Goal: Submit feedback/report problem: Submit feedback/report problem

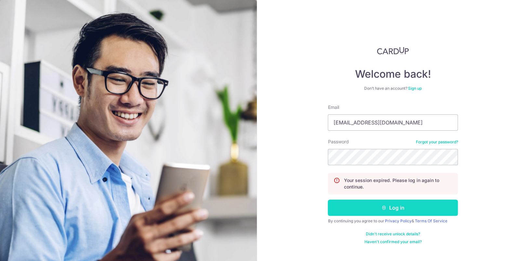
click at [380, 206] on button "Log in" at bounding box center [393, 208] width 130 height 16
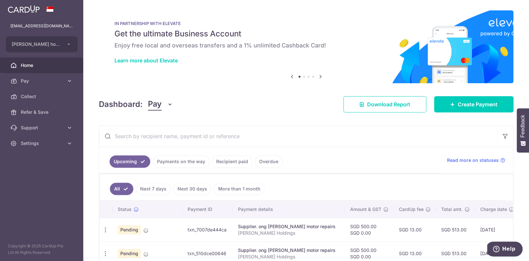
click at [269, 137] on input "text" at bounding box center [298, 136] width 399 height 21
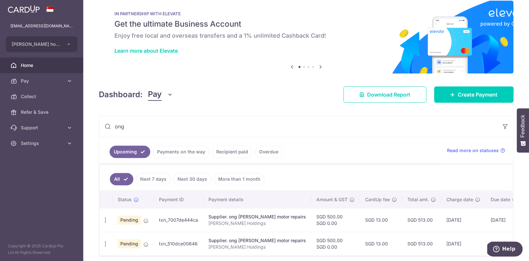
scroll to position [36, 0]
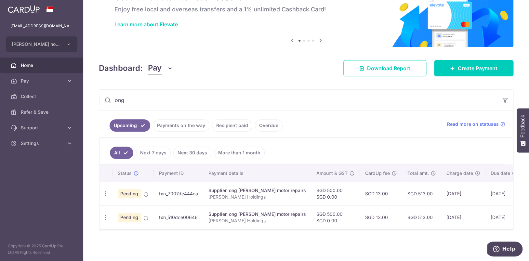
click at [241, 126] on link "Recipient paid" at bounding box center [232, 125] width 40 height 12
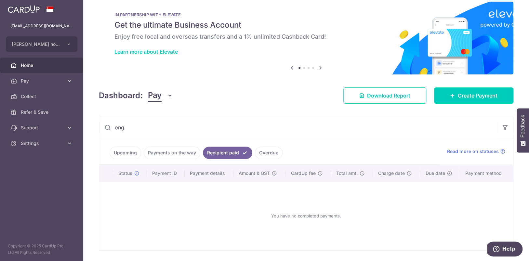
scroll to position [29, 0]
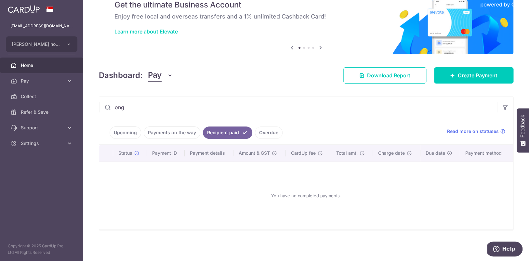
click at [162, 135] on link "Payments on the way" at bounding box center [172, 133] width 57 height 12
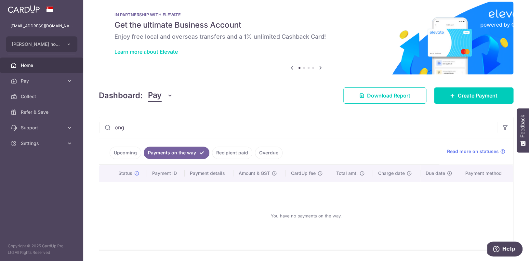
click at [219, 153] on link "Recipient paid" at bounding box center [232, 153] width 40 height 12
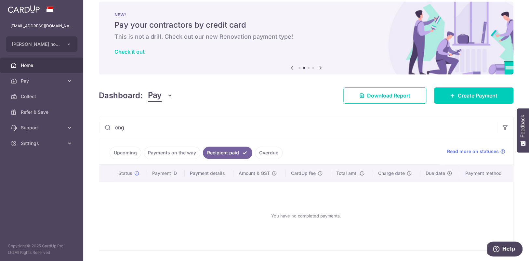
click at [173, 126] on input "ong" at bounding box center [298, 127] width 399 height 21
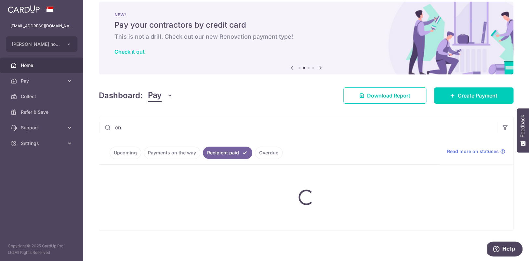
type input "o"
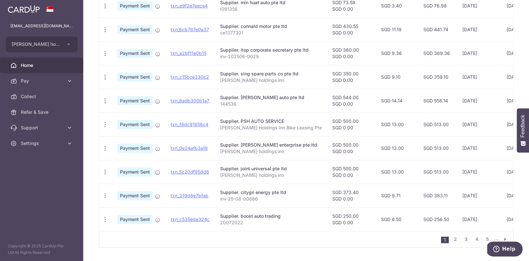
scroll to position [214, 0]
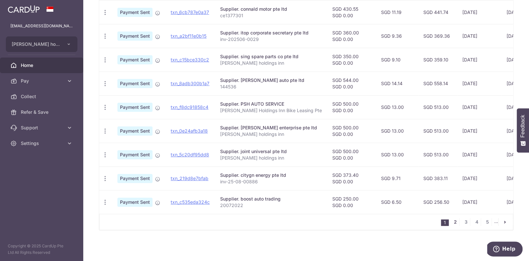
click at [455, 222] on link "2" at bounding box center [456, 222] width 8 height 8
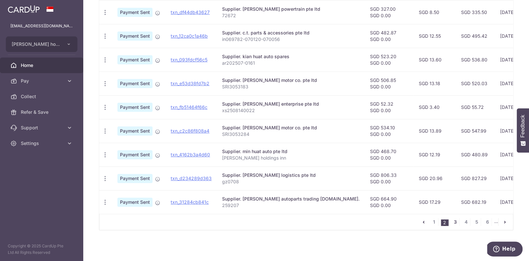
click at [454, 221] on link "3" at bounding box center [456, 222] width 8 height 8
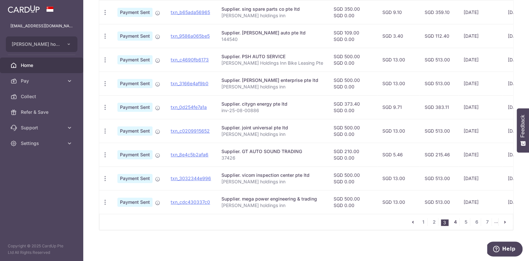
click at [457, 222] on link "4" at bounding box center [456, 222] width 8 height 8
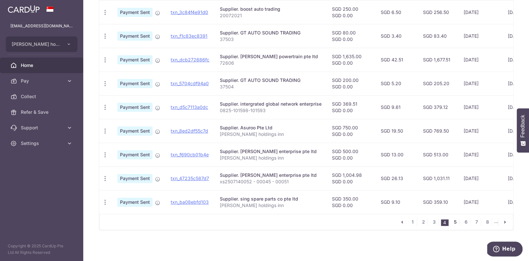
click at [455, 221] on link "5" at bounding box center [456, 222] width 8 height 8
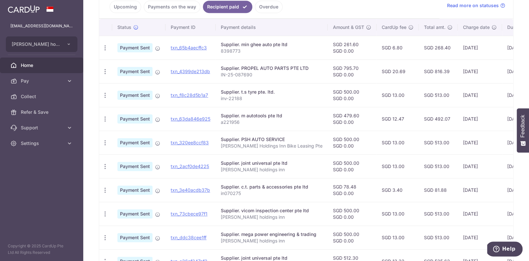
scroll to position [195, 0]
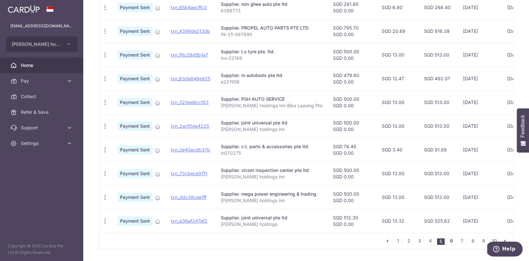
click at [450, 243] on link "6" at bounding box center [452, 241] width 8 height 8
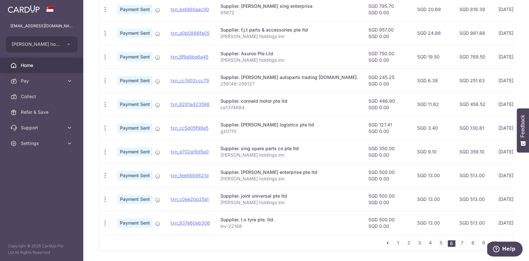
scroll to position [214, 0]
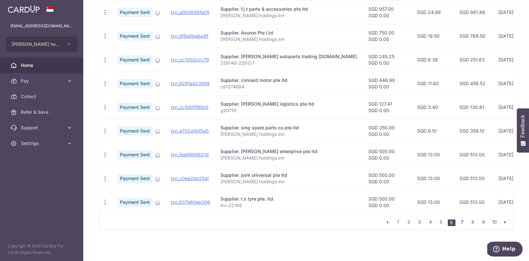
click at [463, 224] on link "7" at bounding box center [462, 222] width 8 height 8
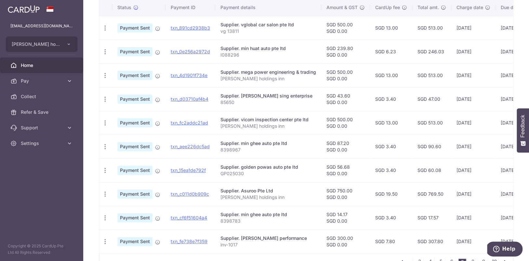
scroll to position [189, 0]
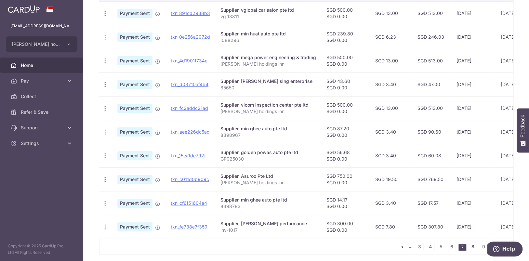
click at [475, 247] on link "8" at bounding box center [473, 247] width 8 height 8
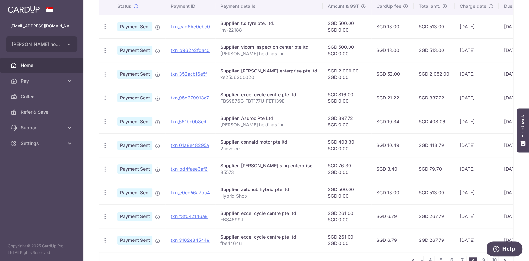
scroll to position [214, 0]
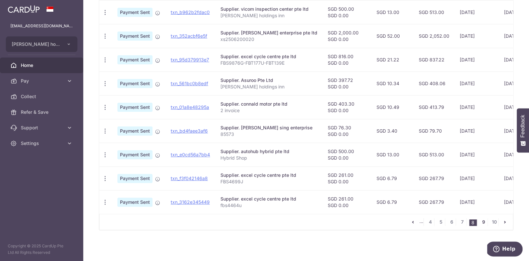
click at [484, 221] on link "9" at bounding box center [484, 222] width 8 height 8
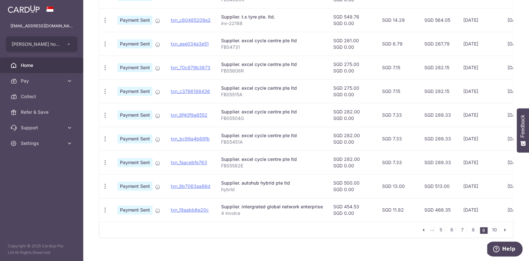
scroll to position [208, 0]
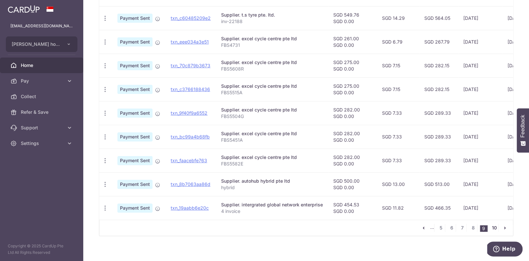
click at [496, 230] on link "10" at bounding box center [495, 228] width 8 height 8
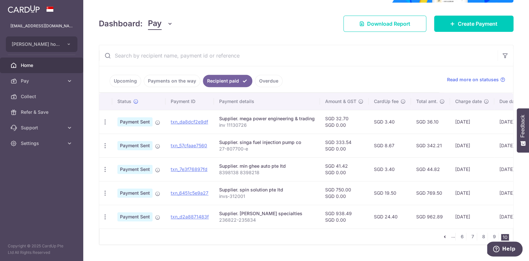
scroll to position [95, 0]
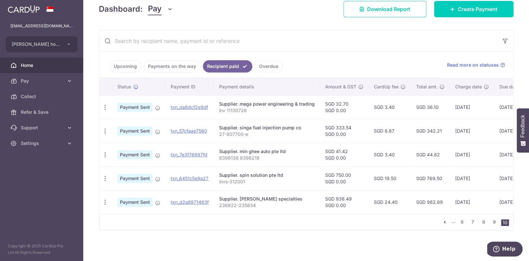
click at [172, 69] on link "Payments on the way" at bounding box center [172, 66] width 57 height 12
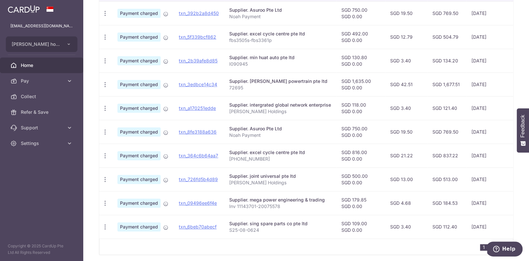
scroll to position [214, 0]
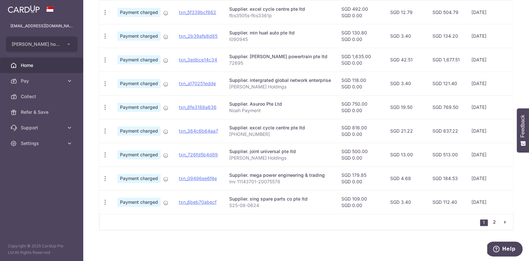
click at [495, 223] on link "2" at bounding box center [495, 222] width 8 height 8
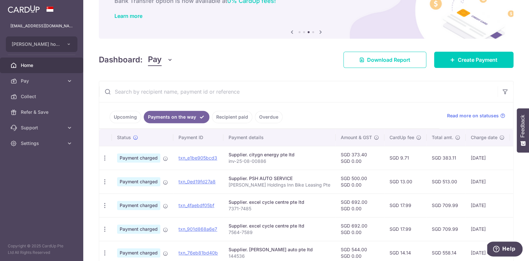
scroll to position [46, 0]
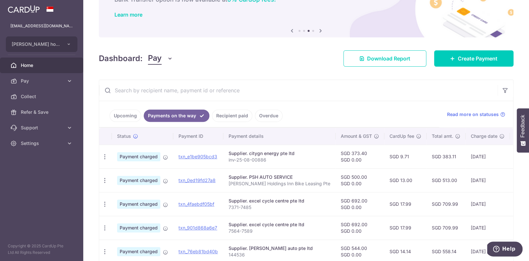
click at [185, 95] on input "text" at bounding box center [298, 90] width 399 height 21
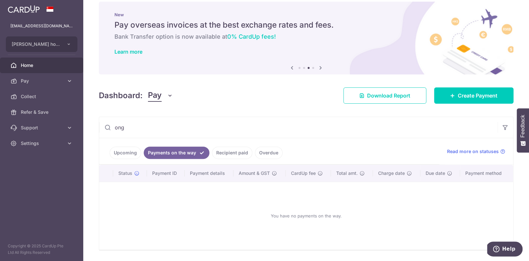
scroll to position [29, 0]
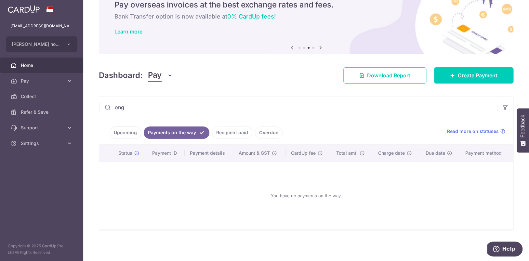
click at [136, 137] on link "Upcoming" at bounding box center [126, 133] width 32 height 12
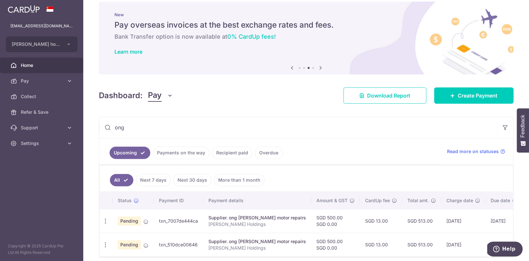
scroll to position [36, 0]
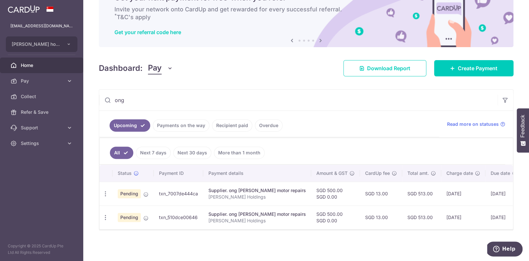
click at [191, 152] on link "Next 30 days" at bounding box center [192, 153] width 38 height 12
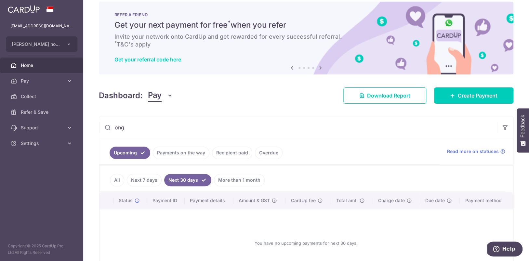
click at [228, 154] on link "Recipient paid" at bounding box center [232, 153] width 40 height 12
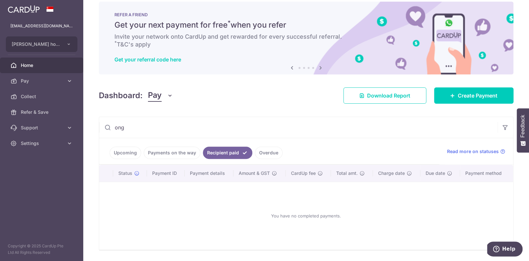
click at [157, 124] on input "ong" at bounding box center [298, 127] width 399 height 21
click at [158, 128] on input "ong" at bounding box center [298, 127] width 399 height 21
type input "o"
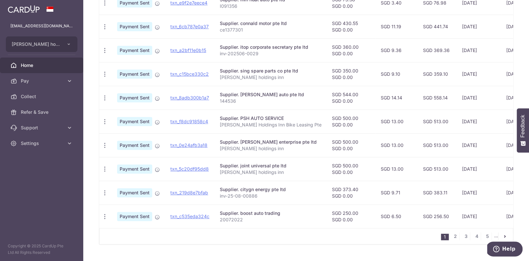
scroll to position [214, 0]
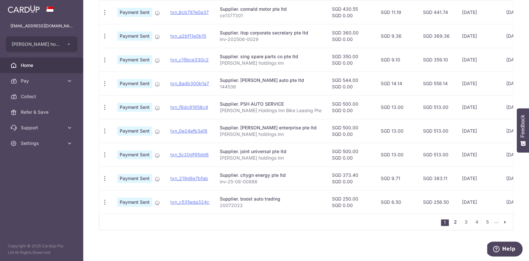
click at [454, 221] on link "2" at bounding box center [456, 222] width 8 height 8
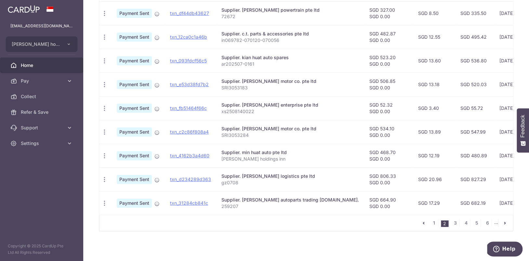
scroll to position [213, 0]
click at [456, 222] on link "3" at bounding box center [456, 223] width 8 height 8
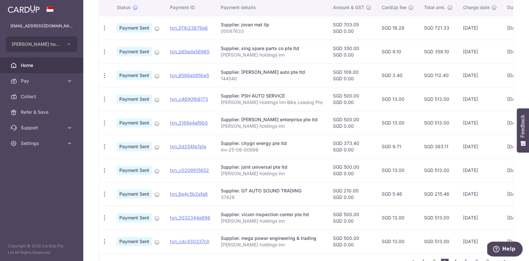
scroll to position [214, 0]
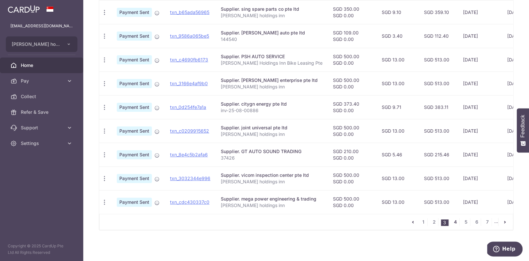
click at [457, 223] on link "4" at bounding box center [456, 222] width 8 height 8
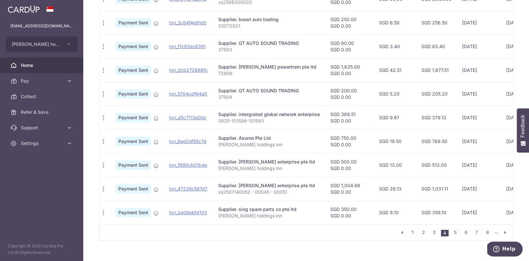
scroll to position [203, 0]
click at [454, 233] on link "5" at bounding box center [456, 233] width 8 height 8
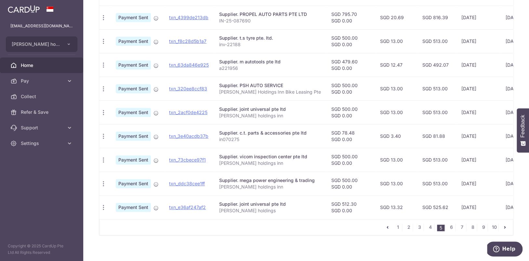
scroll to position [214, 0]
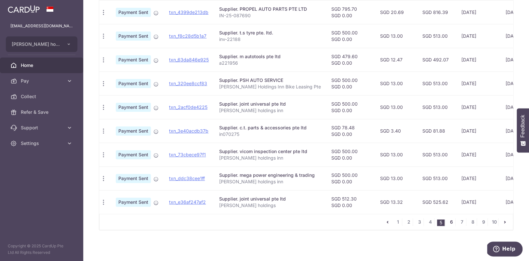
click at [453, 222] on link "6" at bounding box center [452, 222] width 8 height 8
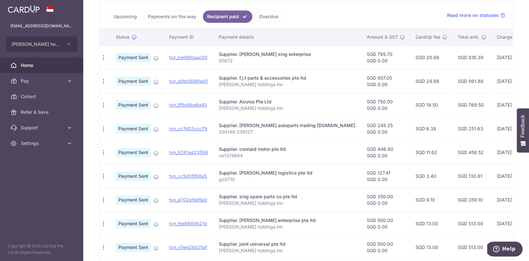
scroll to position [190, 0]
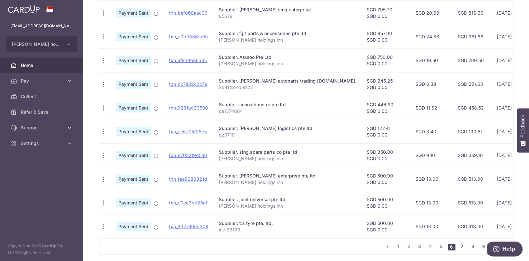
click at [462, 247] on link "7" at bounding box center [462, 247] width 8 height 8
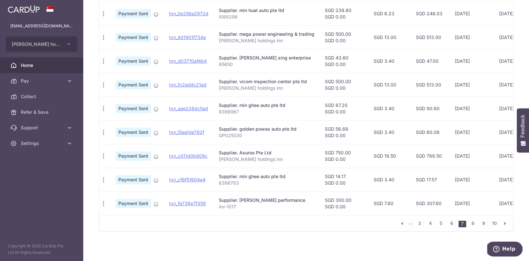
scroll to position [214, 0]
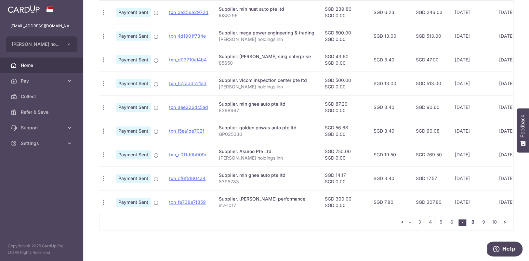
click at [472, 223] on link "8" at bounding box center [473, 222] width 8 height 8
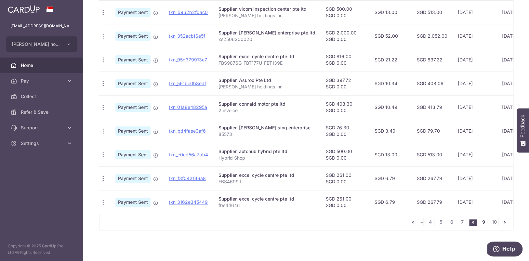
click at [483, 221] on link "9" at bounding box center [484, 222] width 8 height 8
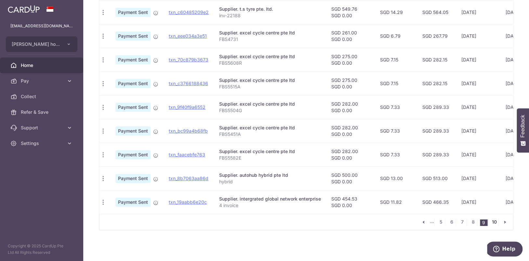
click at [494, 222] on link "10" at bounding box center [495, 222] width 8 height 8
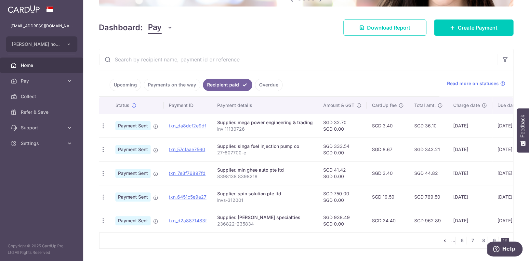
scroll to position [95, 0]
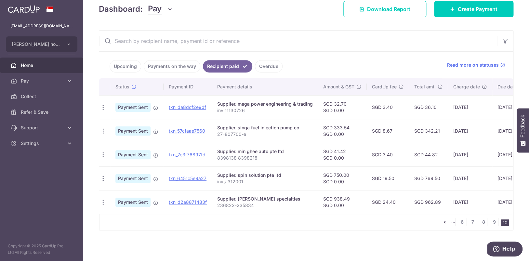
click at [274, 66] on link "Overdue" at bounding box center [269, 66] width 28 height 12
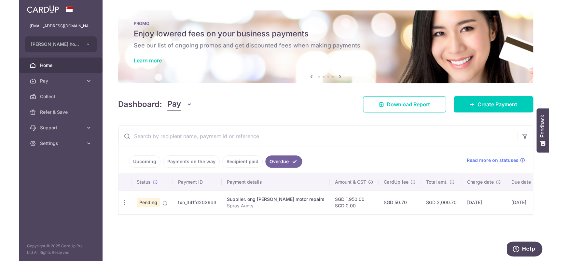
scroll to position [0, 2]
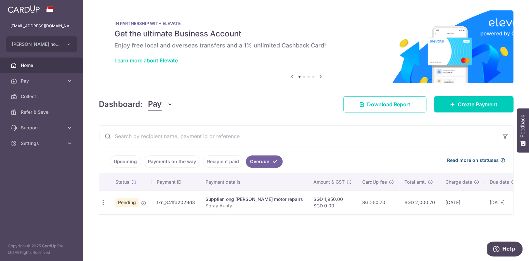
click at [490, 160] on span "Read more on statuses" at bounding box center [473, 160] width 52 height 7
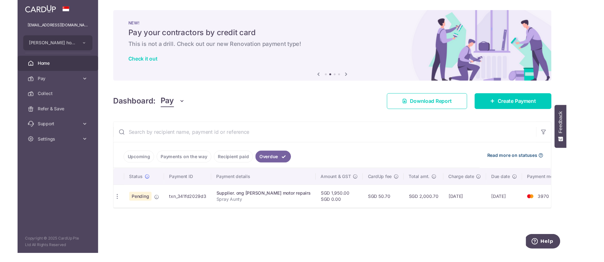
scroll to position [0, 0]
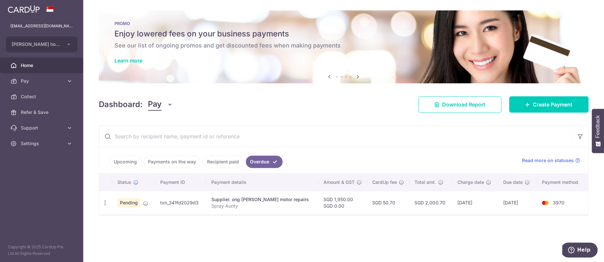
click at [30, 67] on span "Home" at bounding box center [42, 65] width 43 height 7
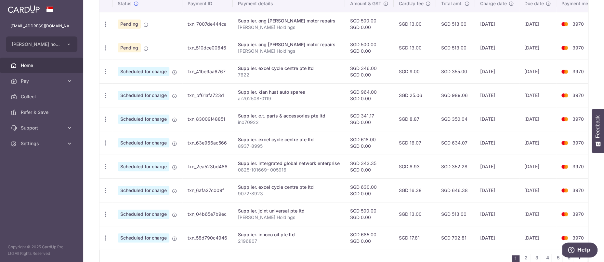
scroll to position [241, 0]
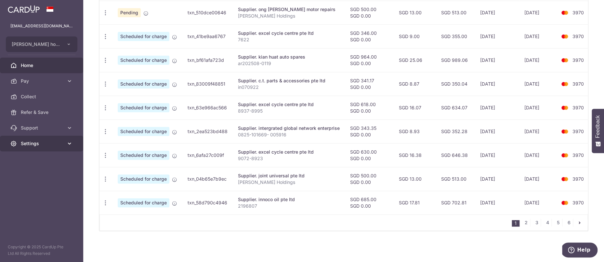
click at [49, 143] on span "Settings" at bounding box center [42, 143] width 43 height 7
click at [53, 130] on span "Support" at bounding box center [42, 128] width 43 height 7
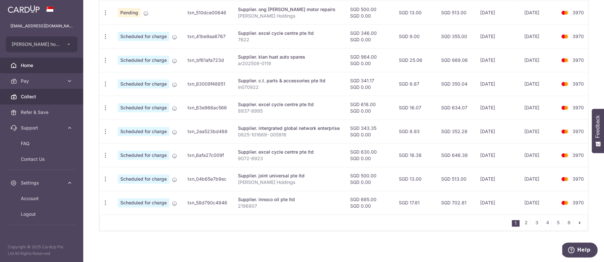
click at [55, 97] on span "Collect" at bounding box center [42, 96] width 43 height 7
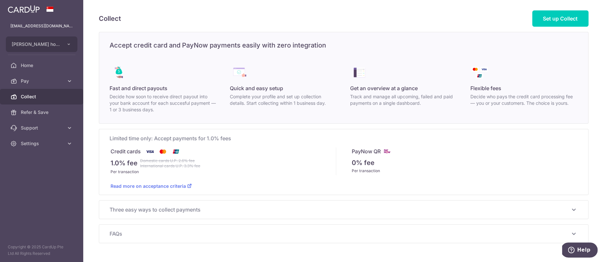
scroll to position [17, 0]
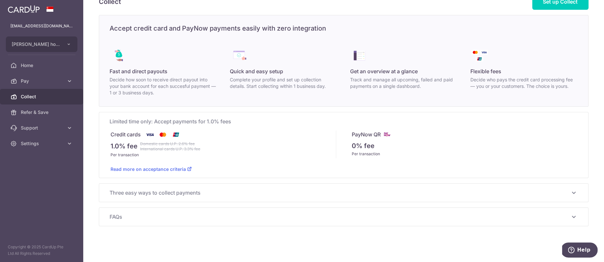
click at [182, 193] on span "Three easy ways to collect payments" at bounding box center [340, 193] width 461 height 8
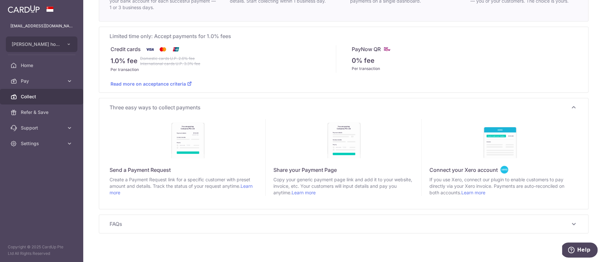
scroll to position [109, 0]
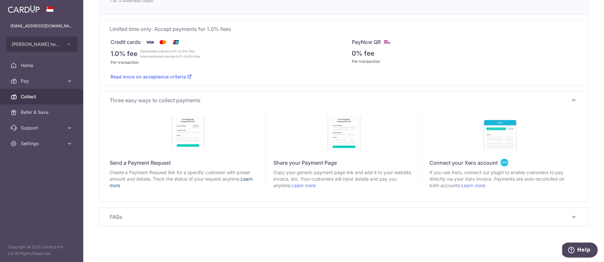
click at [117, 185] on link "Learn more" at bounding box center [181, 182] width 143 height 12
click at [70, 86] on link "Pay" at bounding box center [41, 81] width 83 height 16
click at [59, 102] on link "Payments" at bounding box center [41, 97] width 83 height 16
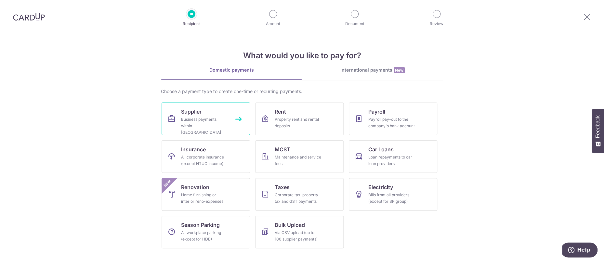
click at [190, 119] on div "Business payments within Singapore" at bounding box center [204, 126] width 47 height 20
click at [243, 123] on link "Supplier Business payments within Singapore" at bounding box center [206, 118] width 88 height 33
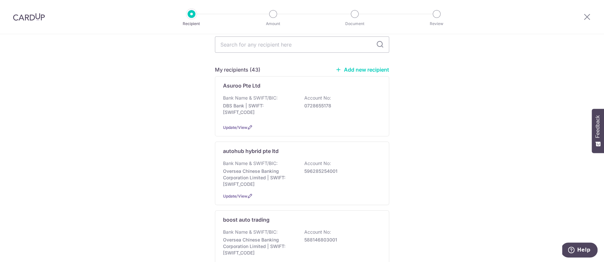
scroll to position [97, 0]
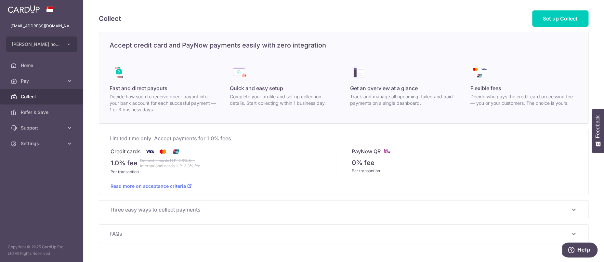
scroll to position [17, 0]
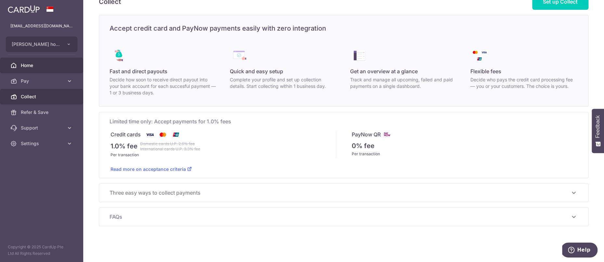
click at [36, 71] on link "Home" at bounding box center [41, 66] width 83 height 16
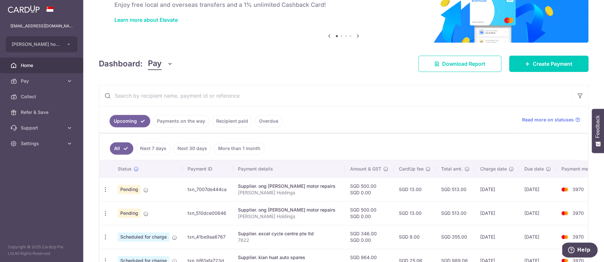
scroll to position [41, 0]
click at [258, 120] on link "Overdue" at bounding box center [269, 121] width 28 height 12
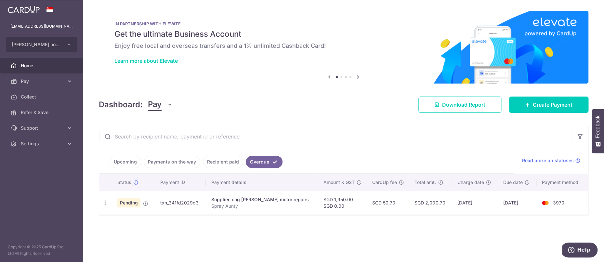
scroll to position [0, 0]
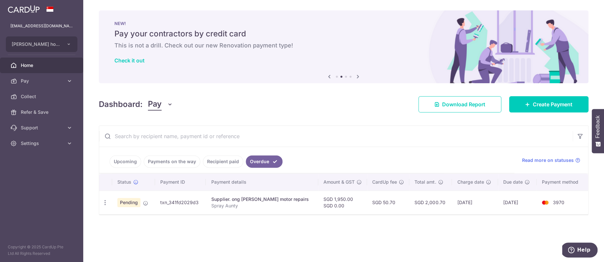
drag, startPoint x: 163, startPoint y: 203, endPoint x: 202, endPoint y: 203, distance: 39.4
click at [202, 203] on td "txn_341fd2029d3" at bounding box center [180, 203] width 51 height 24
copy td "txn_341fd2029d3"
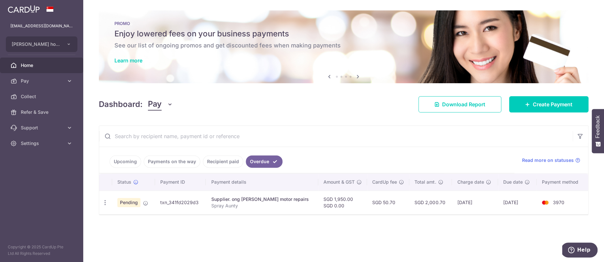
click at [134, 165] on link "Upcoming" at bounding box center [126, 162] width 32 height 12
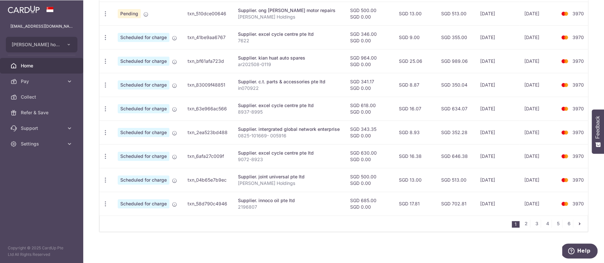
scroll to position [232, 0]
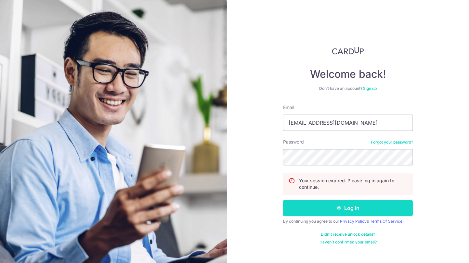
click at [359, 211] on button "Log in" at bounding box center [348, 208] width 130 height 16
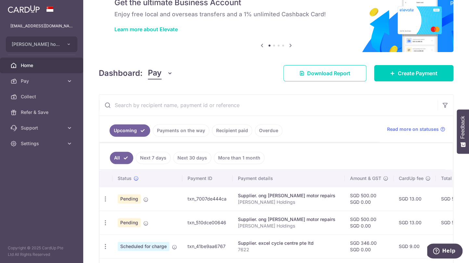
click at [239, 129] on link "Recipient paid" at bounding box center [232, 130] width 40 height 12
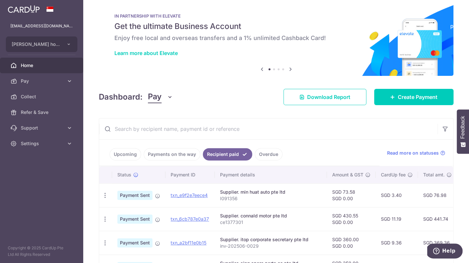
click at [238, 131] on input "text" at bounding box center [268, 128] width 339 height 21
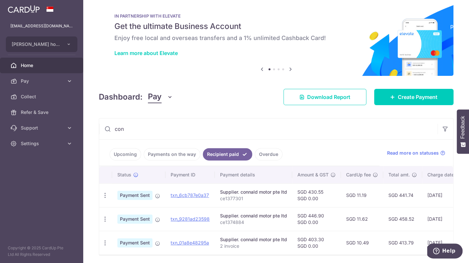
scroll to position [31, 0]
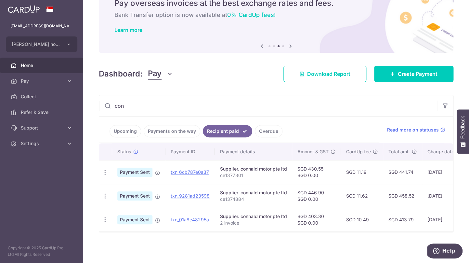
click at [120, 130] on link "Upcoming" at bounding box center [126, 131] width 32 height 12
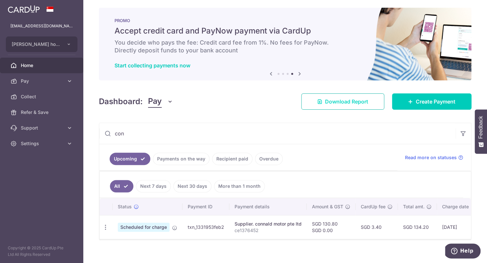
scroll to position [11, 0]
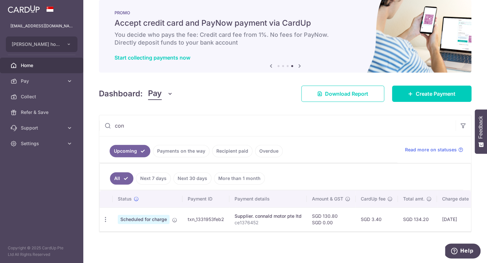
click at [261, 149] on link "Overdue" at bounding box center [269, 151] width 28 height 12
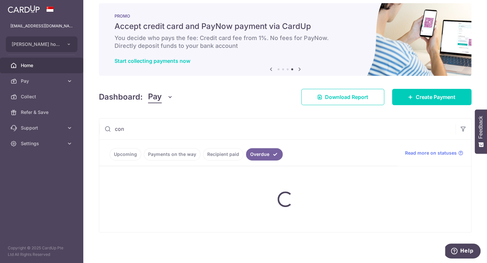
scroll to position [7, 0]
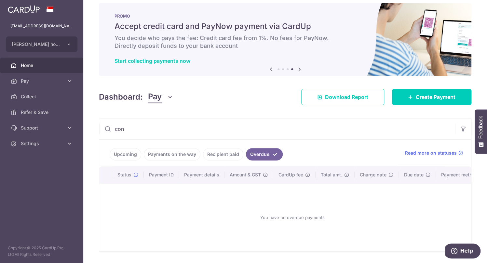
click at [341, 134] on input "con" at bounding box center [277, 128] width 356 height 21
click at [209, 154] on link "Recipient paid" at bounding box center [223, 154] width 40 height 12
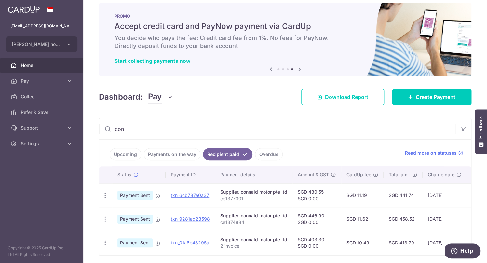
scroll to position [31, 0]
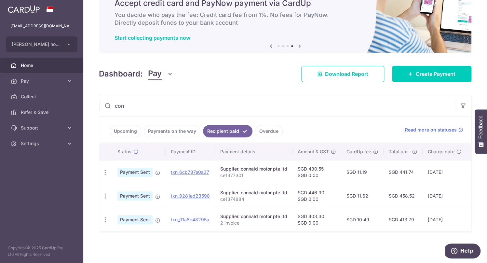
click at [219, 111] on input "con" at bounding box center [277, 105] width 356 height 21
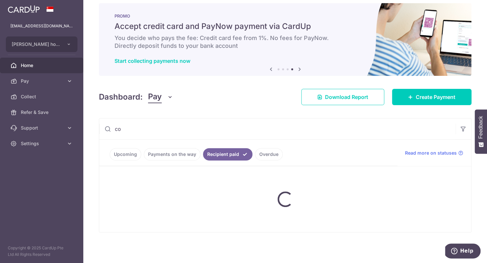
type input "c"
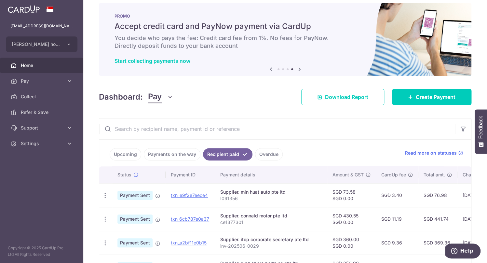
click at [267, 156] on link "Overdue" at bounding box center [269, 154] width 28 height 12
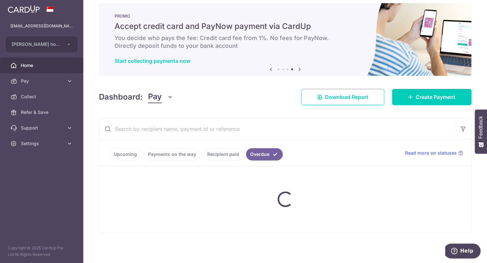
scroll to position [0, 0]
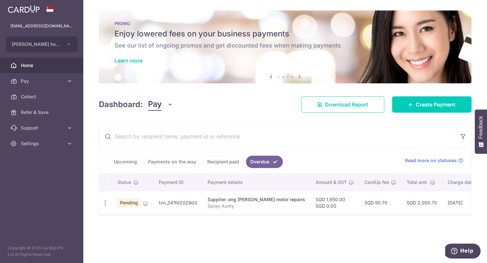
click at [130, 204] on span "Pending" at bounding box center [128, 202] width 23 height 9
click at [431, 162] on span "Read more on statuses" at bounding box center [431, 160] width 52 height 7
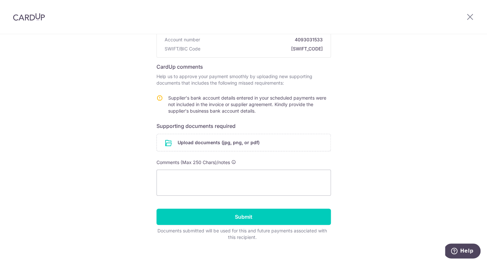
scroll to position [81, 0]
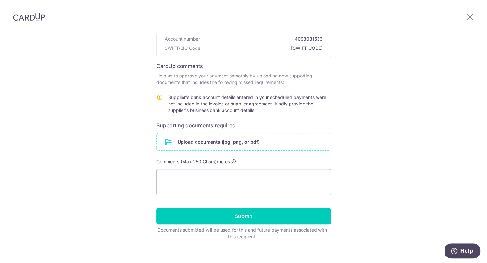
click at [236, 144] on input "file" at bounding box center [244, 141] width 174 height 17
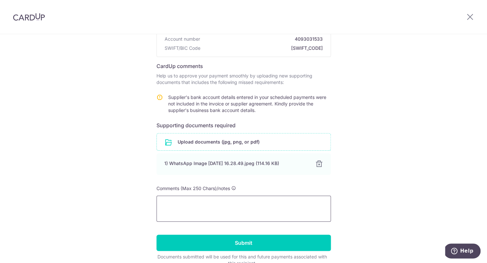
click at [275, 214] on textarea at bounding box center [243, 209] width 174 height 26
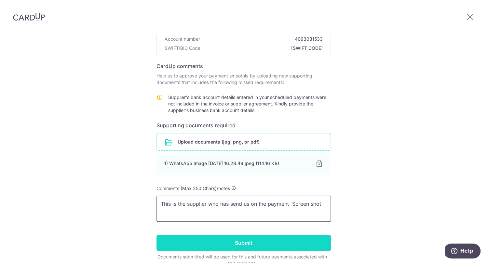
type textarea "This is the supplier who has send us on the payment Screen shot"
click at [263, 246] on input "Submit" at bounding box center [243, 243] width 174 height 16
